Goal: Information Seeking & Learning: Learn about a topic

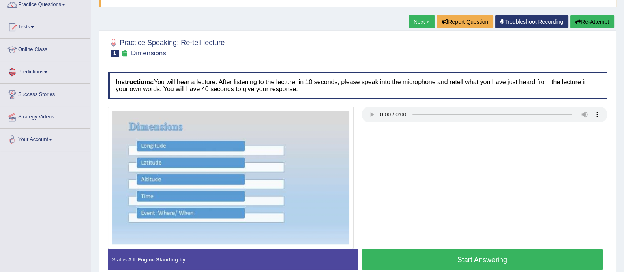
scroll to position [67, 0]
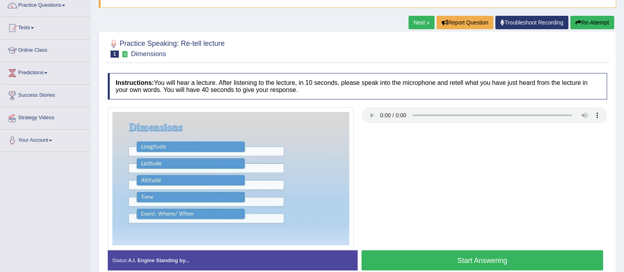
click at [417, 21] on link "Next »" at bounding box center [421, 22] width 26 height 13
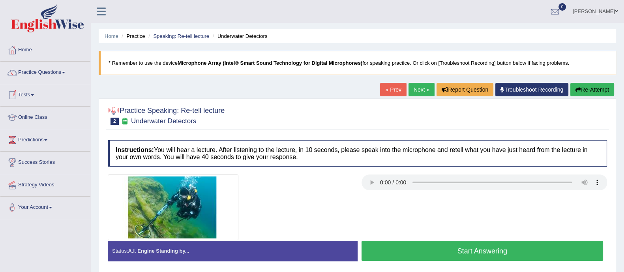
click at [34, 98] on link "Tests" at bounding box center [45, 94] width 90 height 20
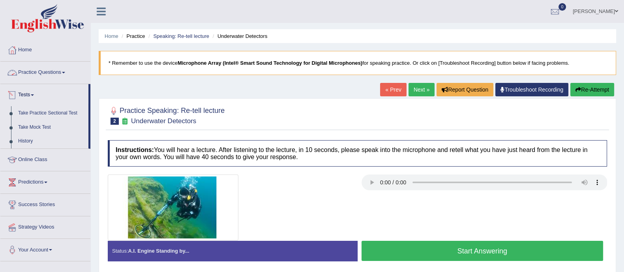
click at [56, 71] on link "Practice Questions" at bounding box center [45, 72] width 90 height 20
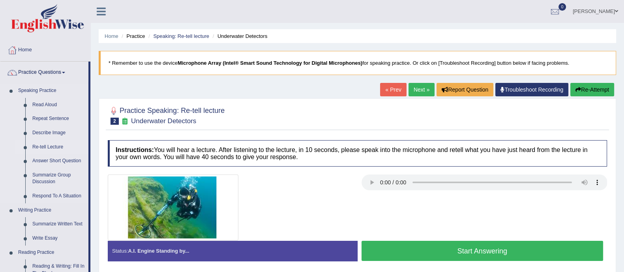
click at [55, 142] on link "Re-tell Lecture" at bounding box center [59, 147] width 60 height 14
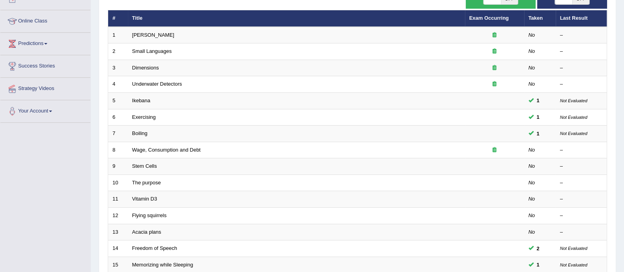
click at [195, 180] on td "The purpose" at bounding box center [296, 182] width 337 height 17
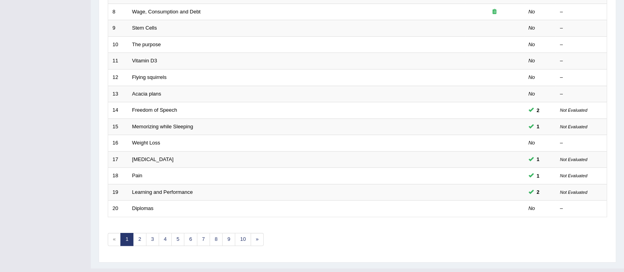
scroll to position [237, 0]
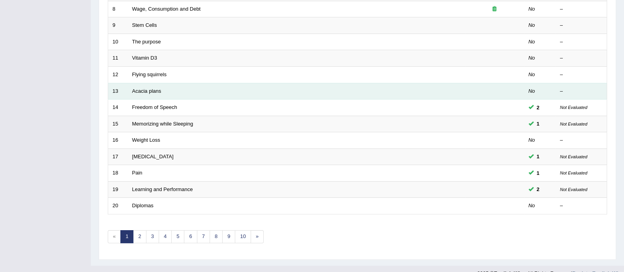
click at [143, 84] on td "Acacia plans" at bounding box center [296, 91] width 337 height 17
click at [146, 88] on link "Acacia plans" at bounding box center [146, 91] width 29 height 6
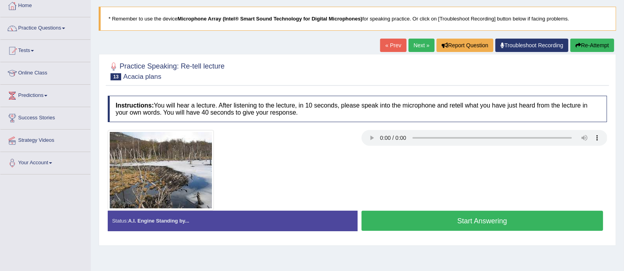
scroll to position [49, 0]
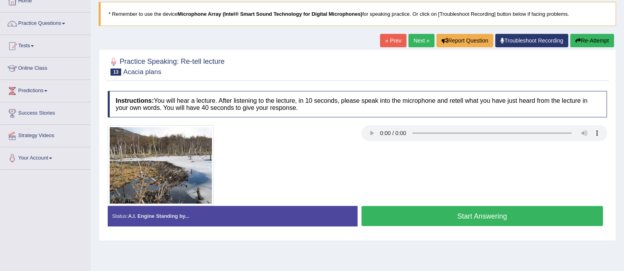
drag, startPoint x: 318, startPoint y: 132, endPoint x: 312, endPoint y: 132, distance: 5.1
click at [312, 132] on div at bounding box center [231, 165] width 254 height 80
click at [421, 37] on link "Next »" at bounding box center [421, 40] width 26 height 13
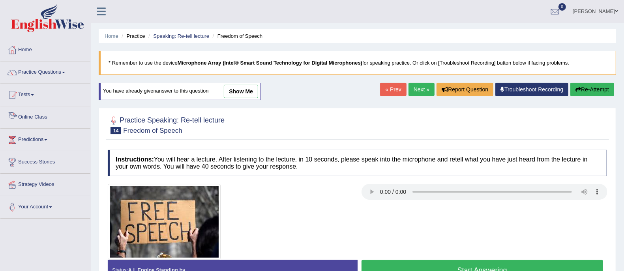
click at [21, 96] on link "Tests" at bounding box center [45, 94] width 90 height 20
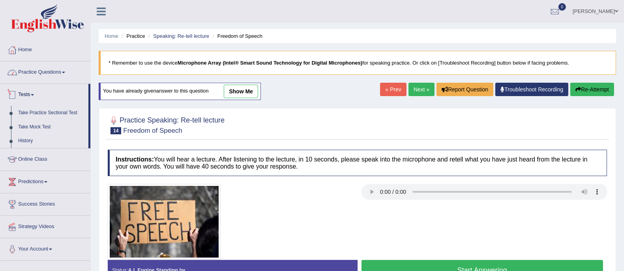
click at [45, 75] on link "Practice Questions" at bounding box center [45, 72] width 90 height 20
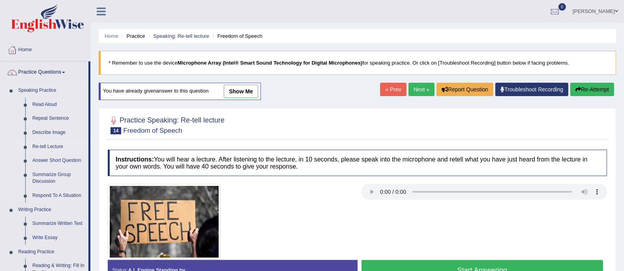
click at [50, 148] on link "Re-tell Lecture" at bounding box center [59, 147] width 60 height 14
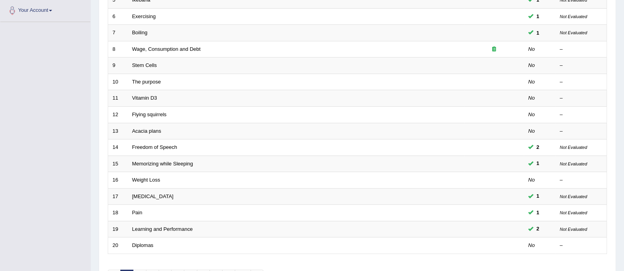
click at [149, 180] on link "Weight Loss" at bounding box center [146, 180] width 28 height 6
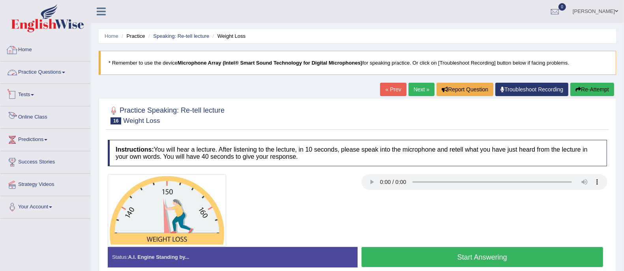
click at [59, 77] on link "Practice Questions" at bounding box center [45, 72] width 90 height 20
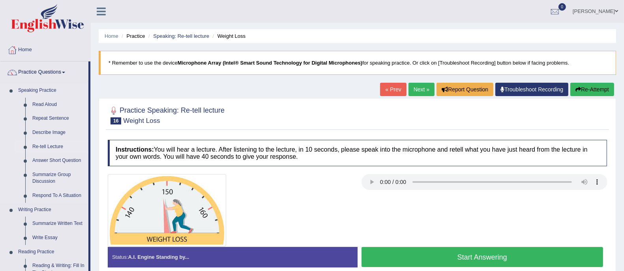
click at [42, 146] on link "Re-tell Lecture" at bounding box center [59, 147] width 60 height 14
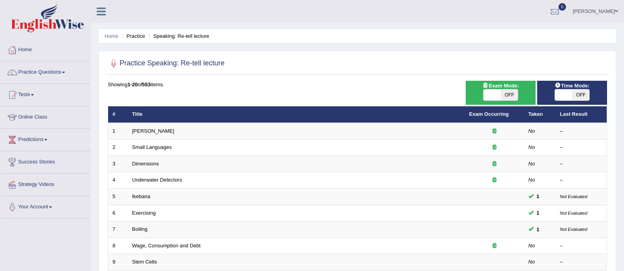
scroll to position [248, 0]
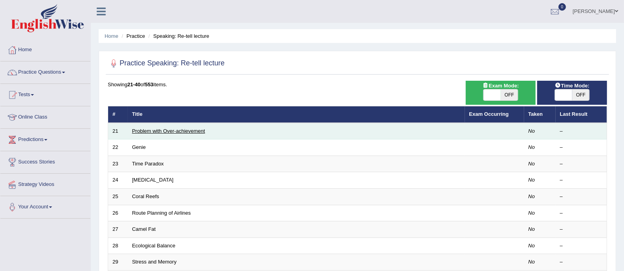
click at [144, 129] on link "Problem with Over-achievement" at bounding box center [168, 131] width 73 height 6
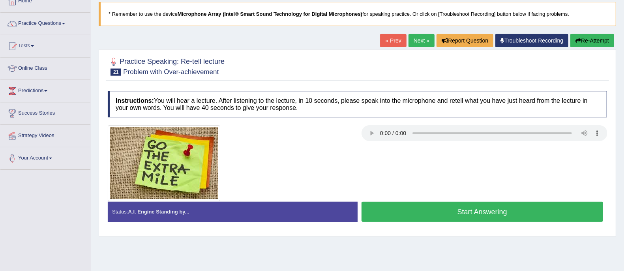
click at [175, 189] on div at bounding box center [357, 163] width 507 height 76
click at [410, 39] on link "Next »" at bounding box center [421, 40] width 26 height 13
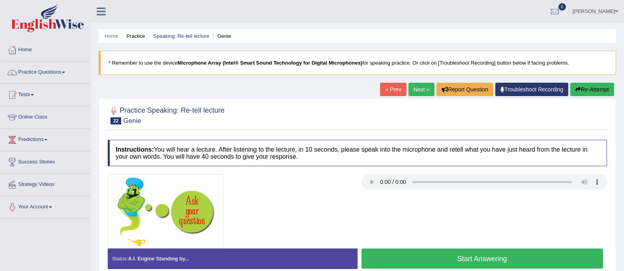
click at [477, 258] on button "Start Answering" at bounding box center [482, 259] width 242 height 20
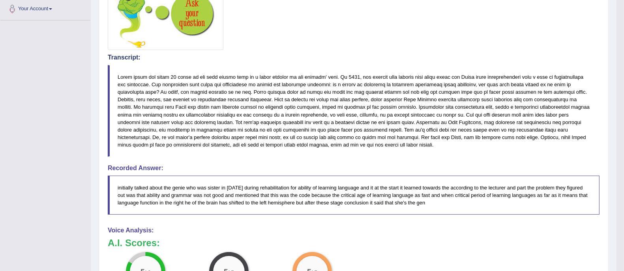
scroll to position [81, 0]
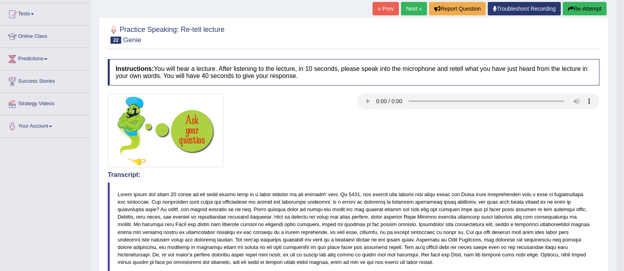
click at [415, 9] on link "Next »" at bounding box center [414, 8] width 26 height 13
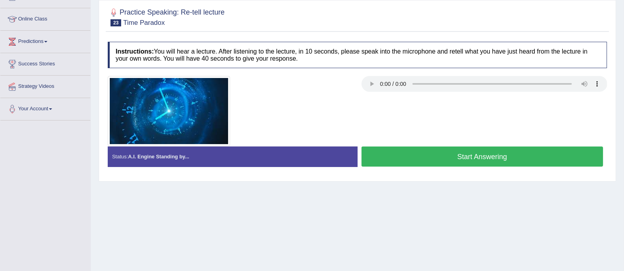
click at [413, 154] on button "Start Answering" at bounding box center [482, 157] width 242 height 20
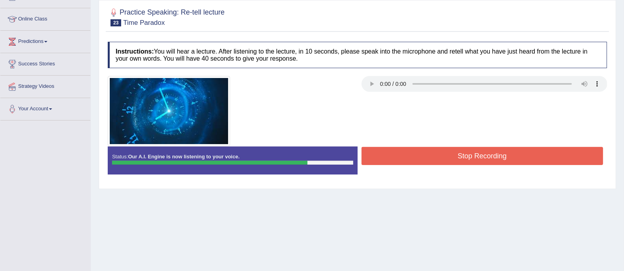
click at [452, 157] on button "Stop Recording" at bounding box center [482, 156] width 242 height 18
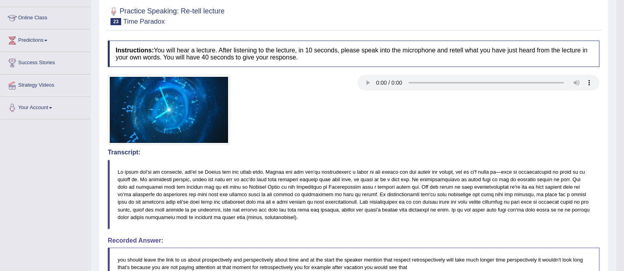
scroll to position [98, 0]
